Goal: Find specific page/section: Find specific page/section

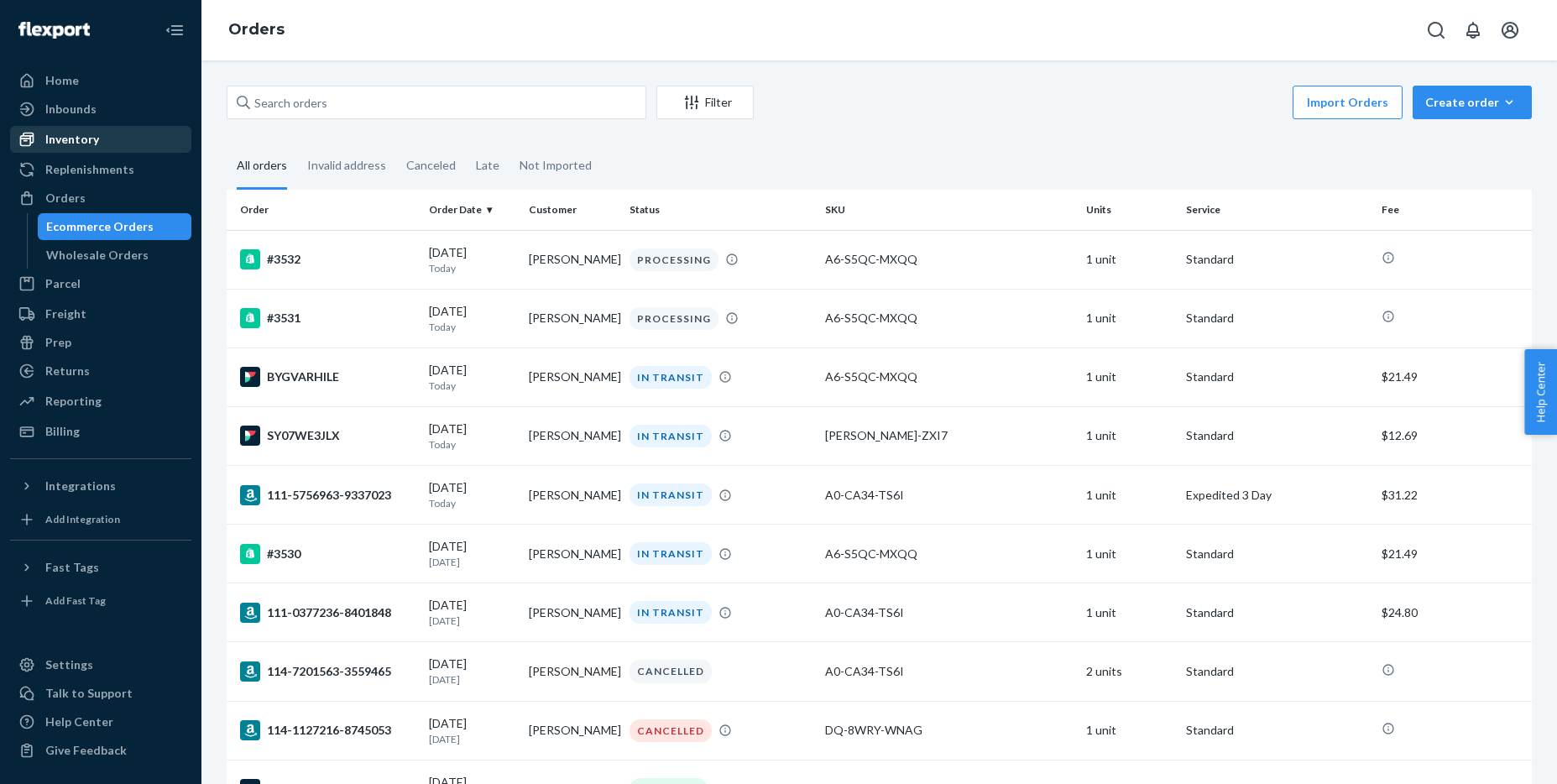
click at [103, 144] on div "Inventory" at bounding box center [101, 139] width 178 height 24
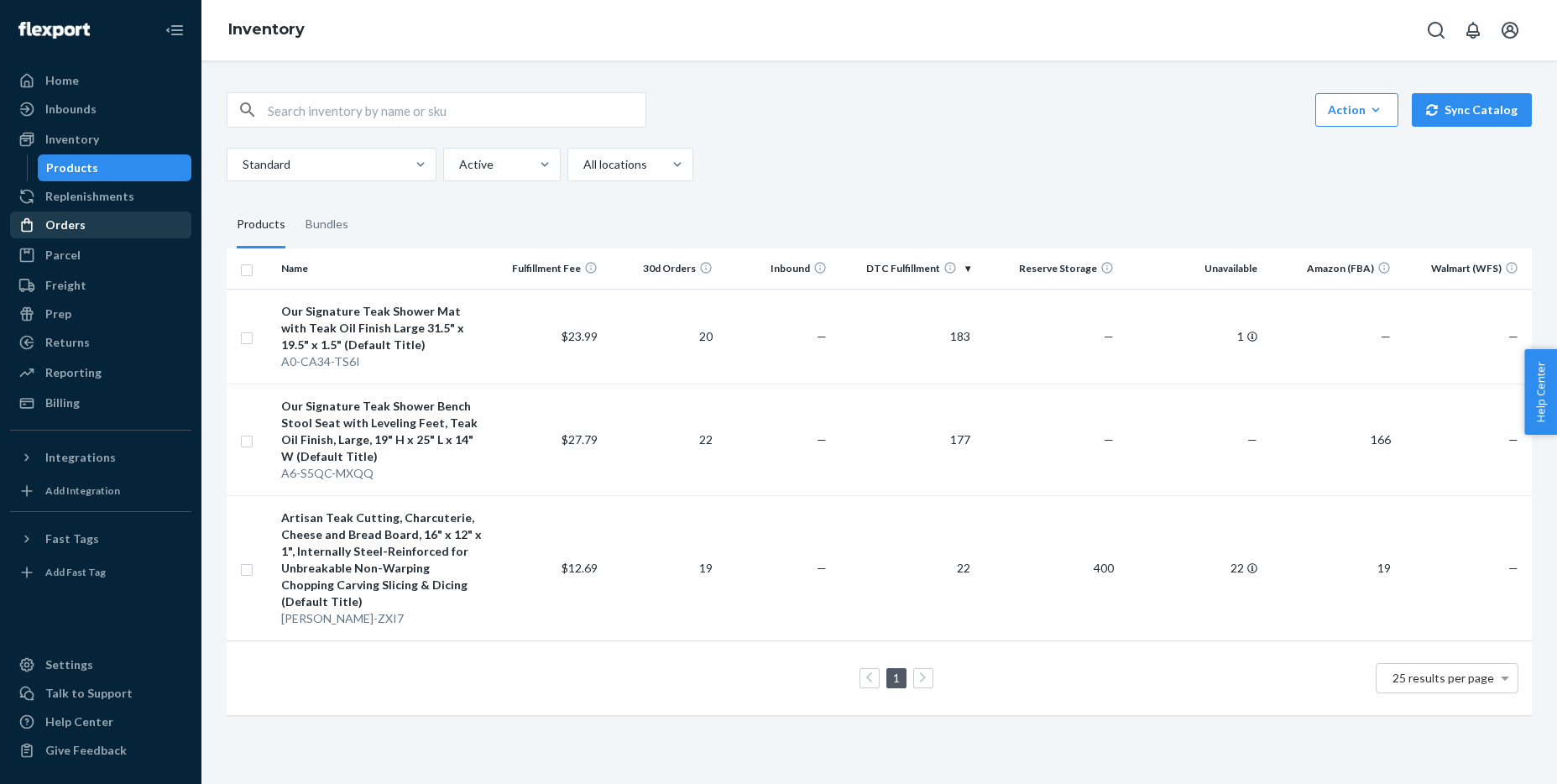
click at [114, 224] on div "Orders" at bounding box center [101, 226] width 178 height 24
